Goal: Task Accomplishment & Management: Use online tool/utility

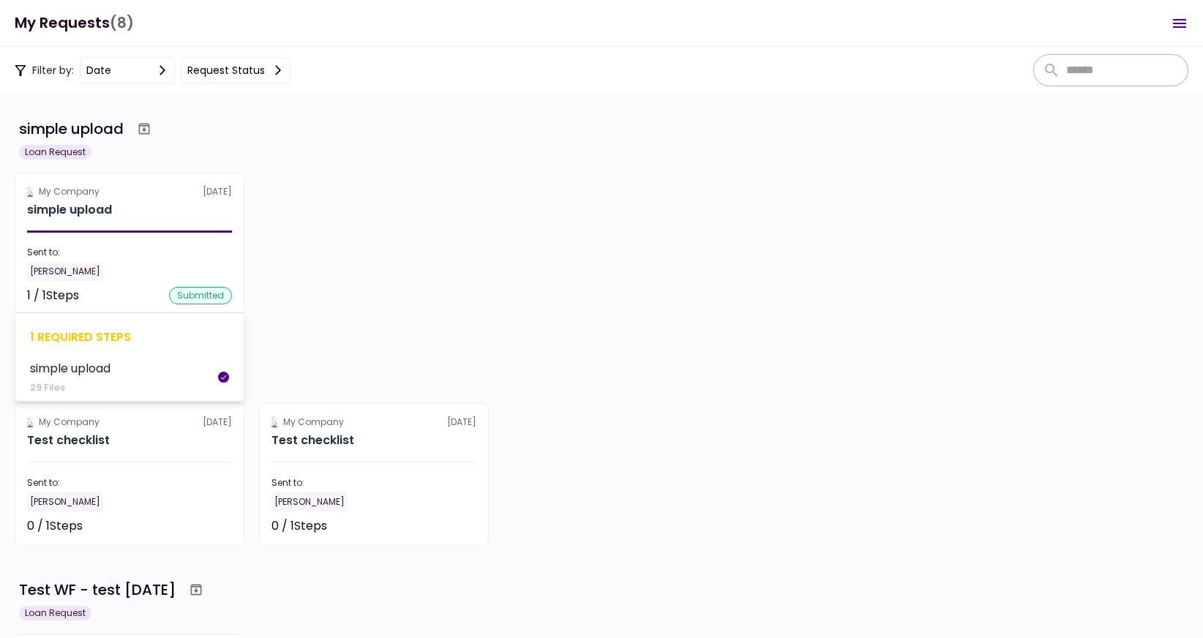
click at [154, 263] on div "[PERSON_NAME]" at bounding box center [129, 271] width 205 height 19
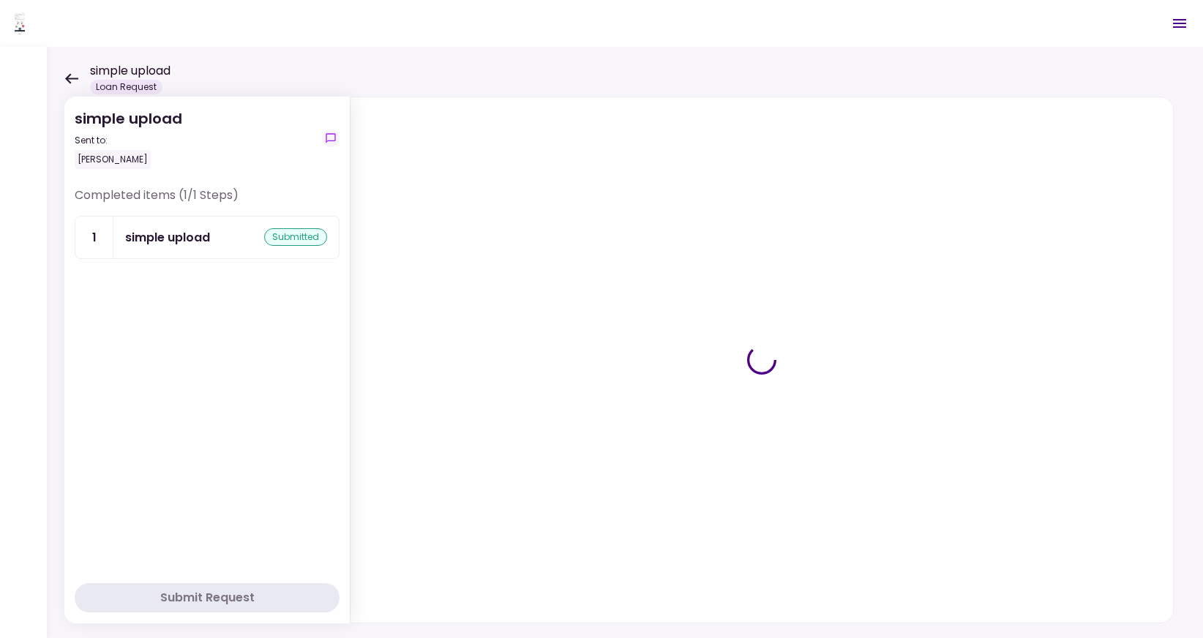
click at [215, 242] on div "simple upload submitted" at bounding box center [226, 237] width 202 height 18
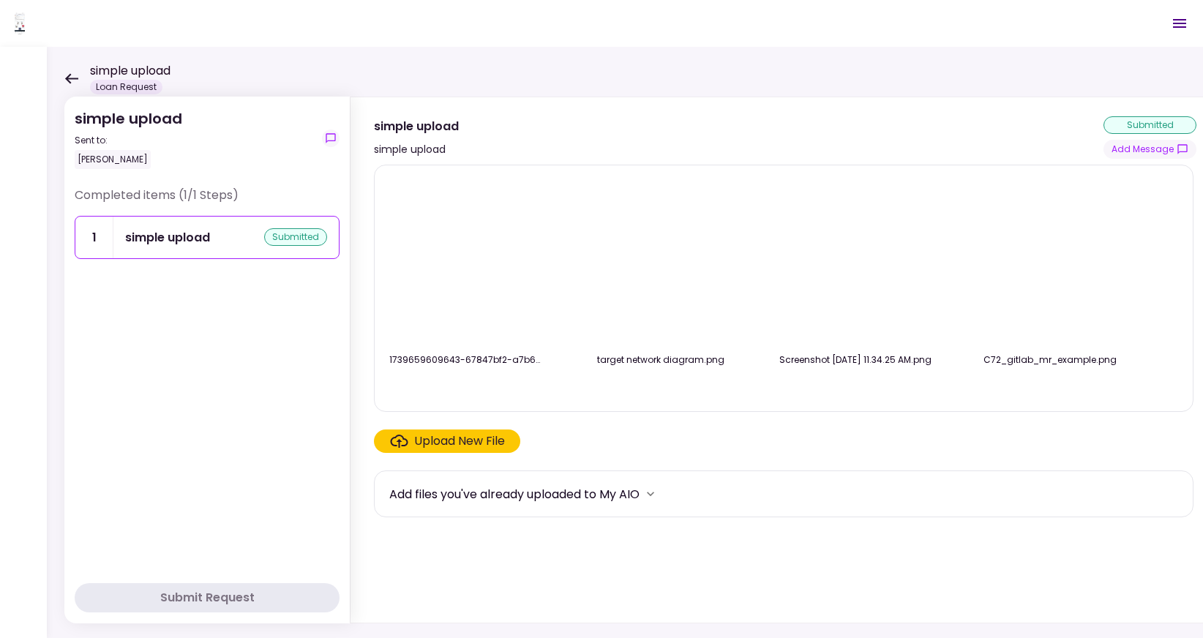
click at [444, 446] on div "Upload New File" at bounding box center [459, 442] width 91 height 18
click at [0, 0] on input "Upload New File" at bounding box center [0, 0] width 0 height 0
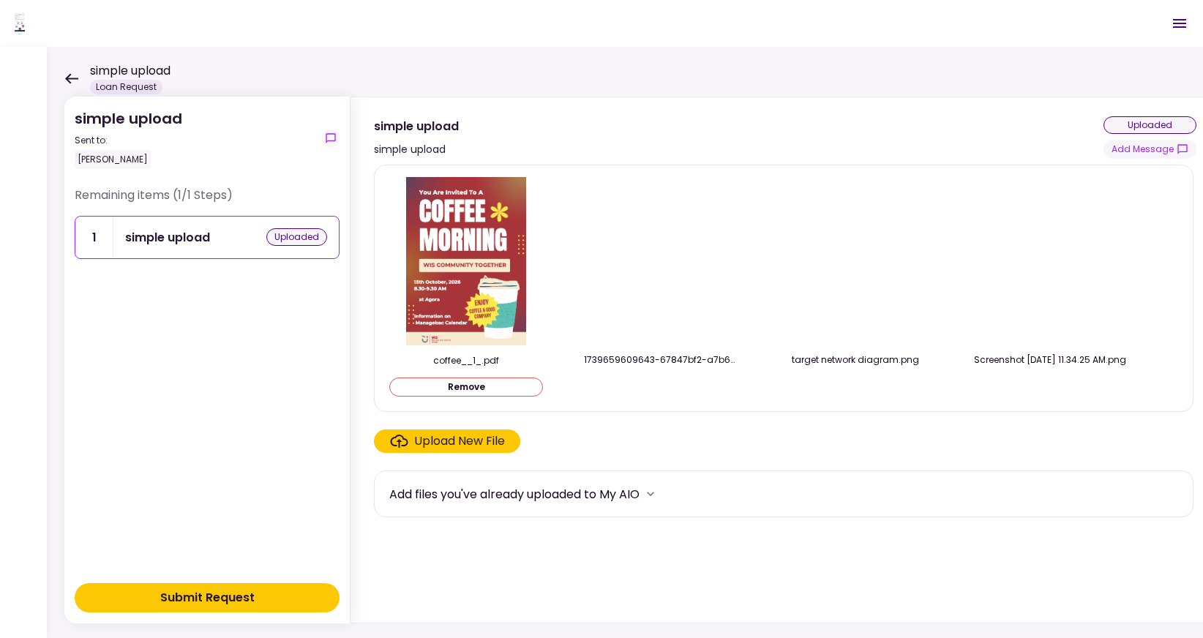
click at [225, 596] on div "Submit Request" at bounding box center [207, 598] width 94 height 18
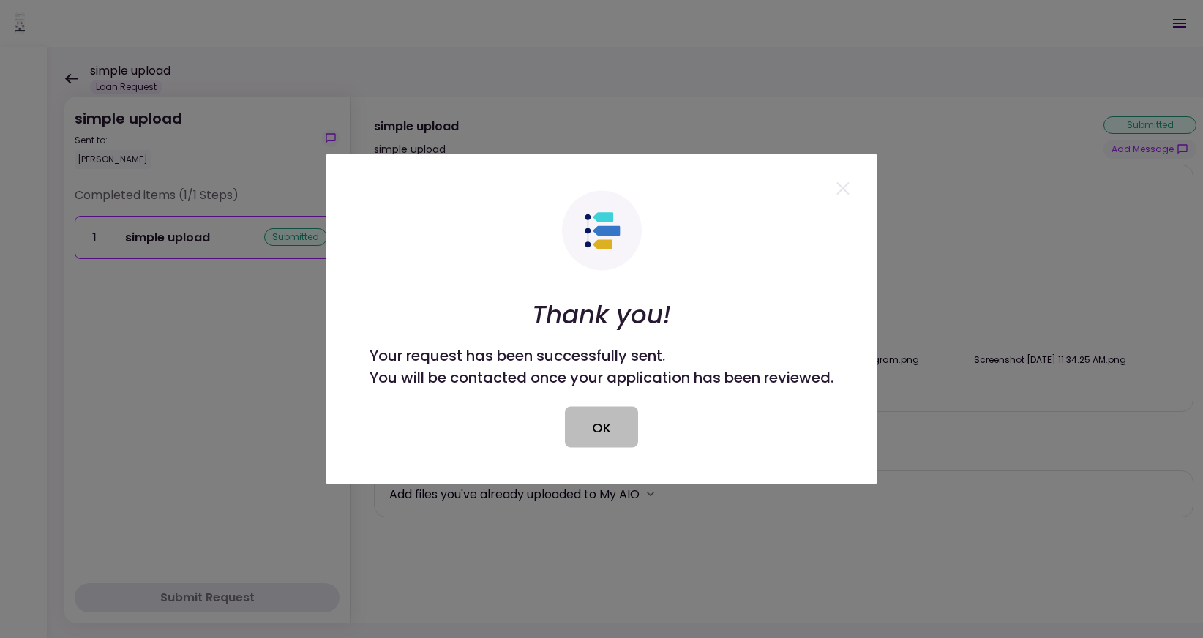
click at [588, 432] on button "OK" at bounding box center [601, 427] width 73 height 41
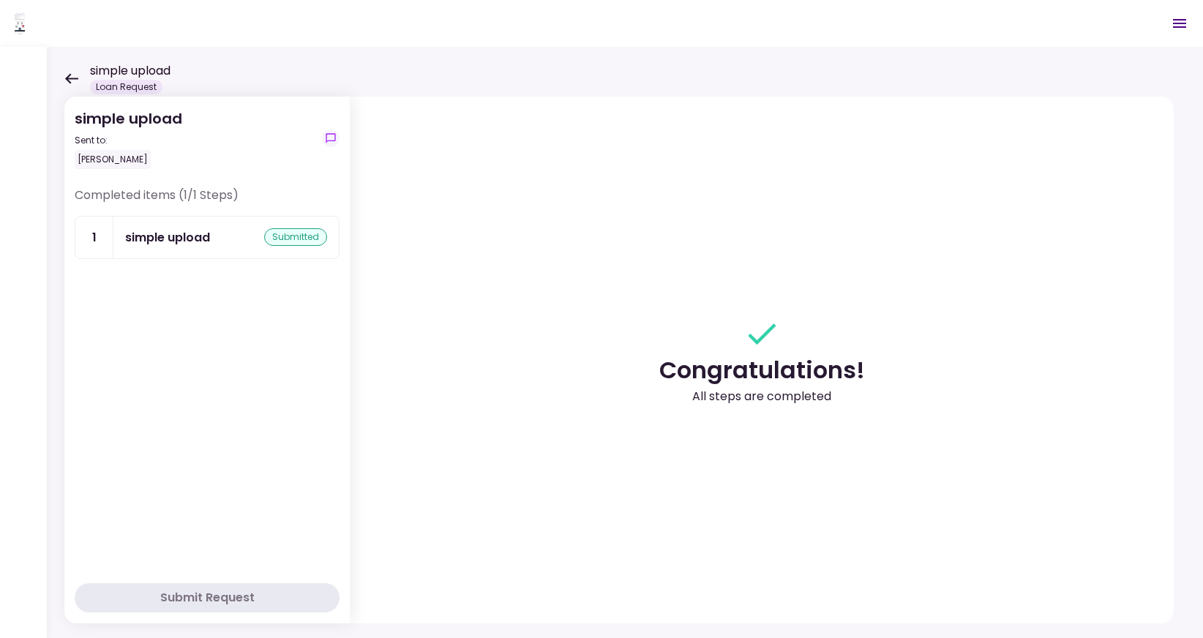
click at [70, 79] on icon at bounding box center [71, 78] width 14 height 11
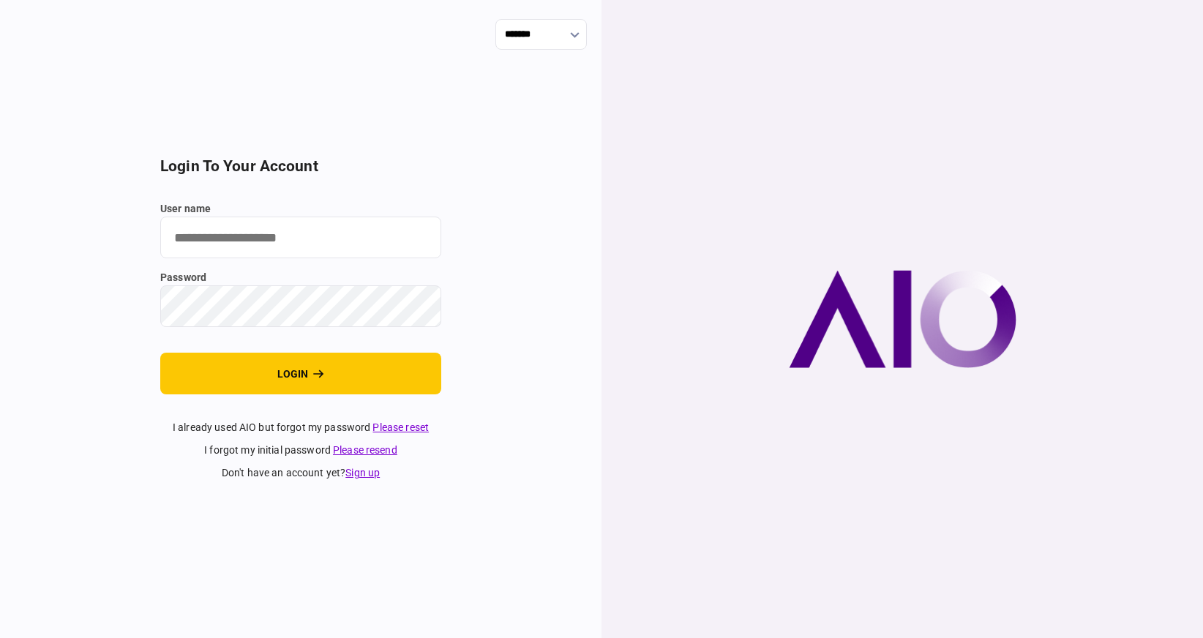
click at [278, 244] on input "user name" at bounding box center [300, 238] width 281 height 42
type input "**********"
click at [160, 353] on button "login" at bounding box center [300, 374] width 281 height 42
